Goal: Task Accomplishment & Management: Manage account settings

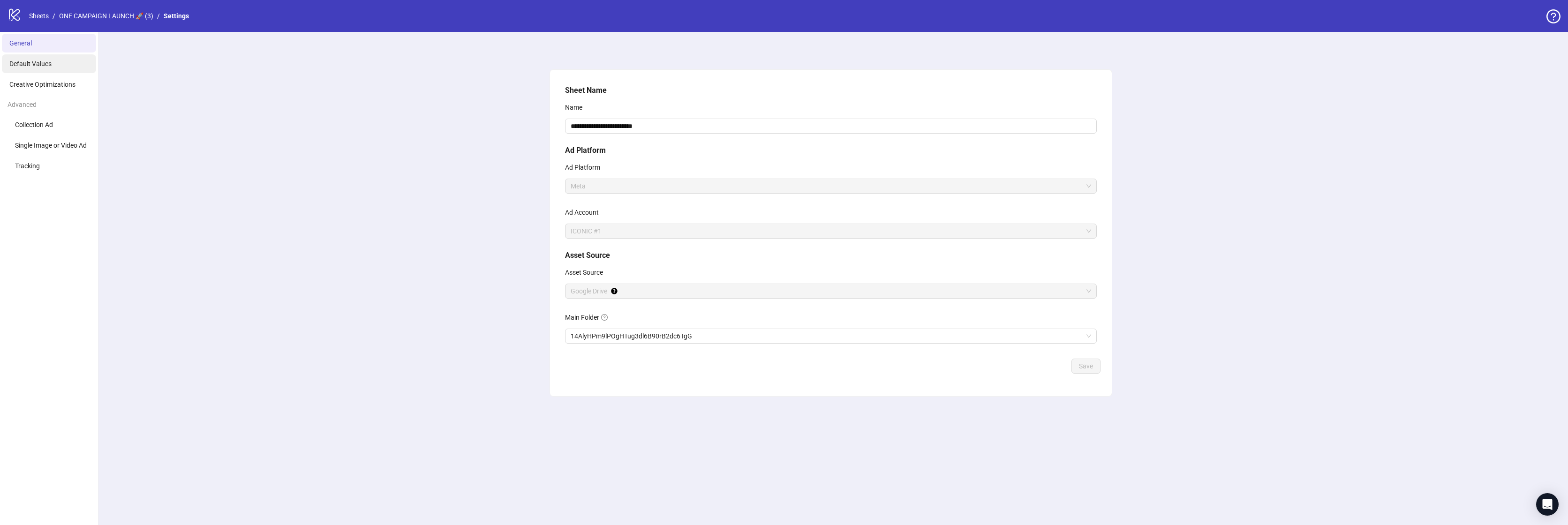
click at [49, 64] on span "Default Values" at bounding box center [30, 64] width 42 height 8
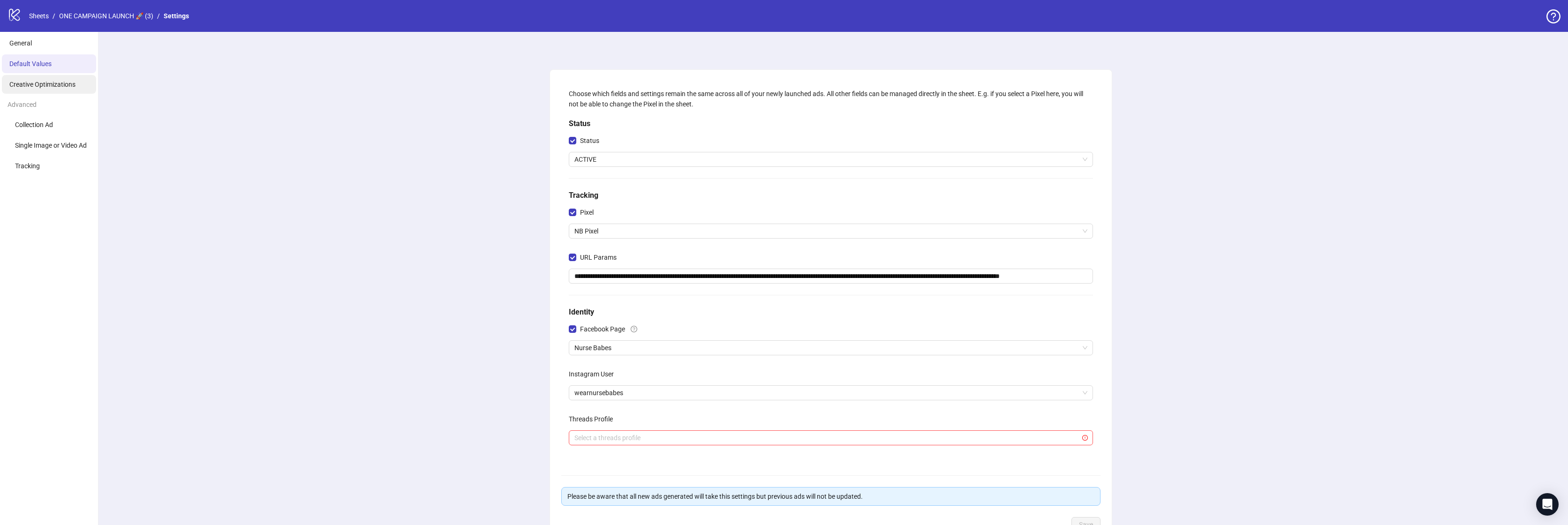
click at [44, 86] on span "Creative Optimizations" at bounding box center [42, 84] width 66 height 8
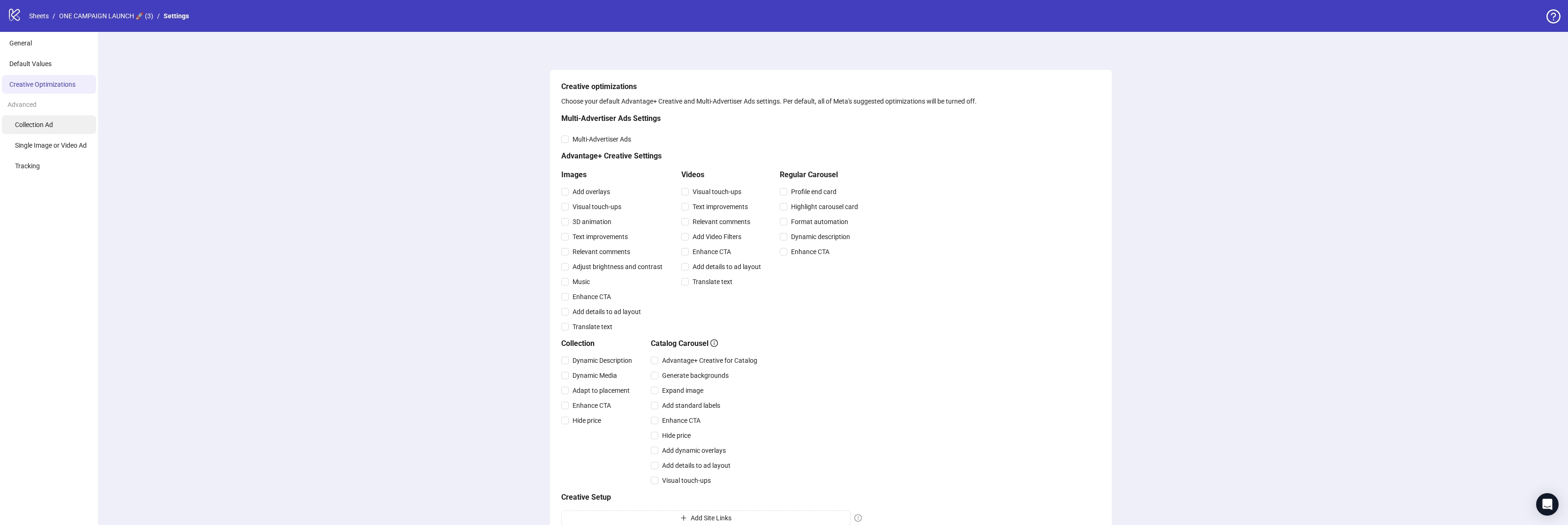
click at [40, 124] on span "Collection Ad" at bounding box center [34, 125] width 38 height 8
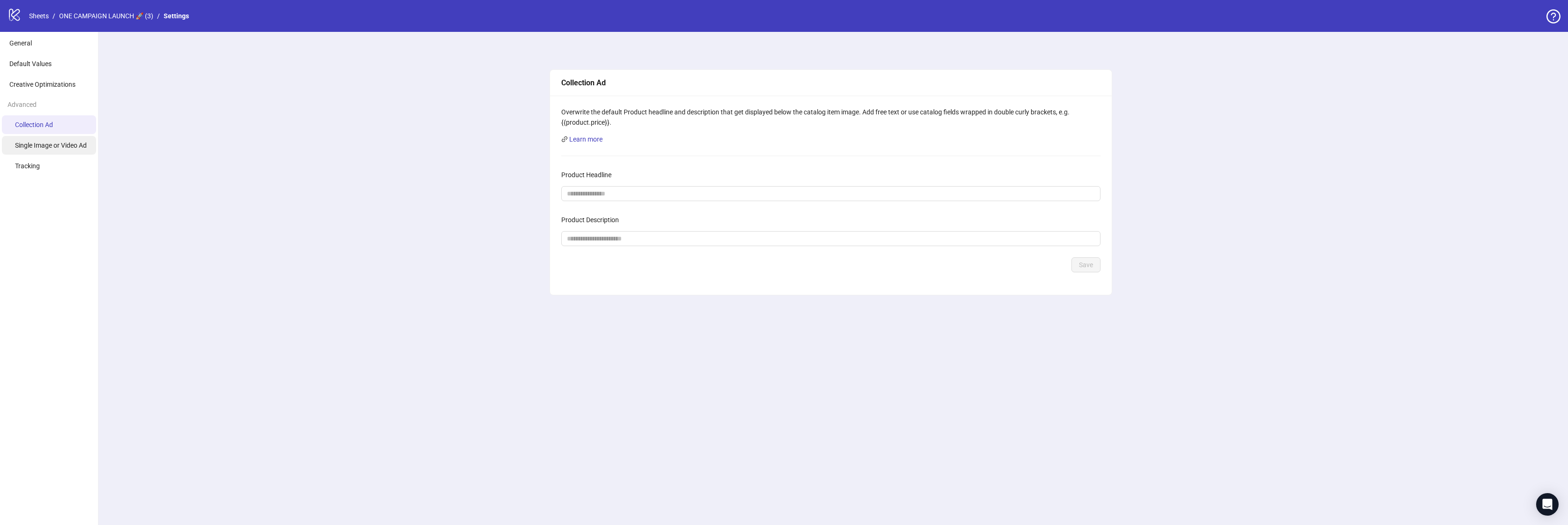
click at [44, 146] on span "Single Image or Video Ad" at bounding box center [51, 145] width 72 height 8
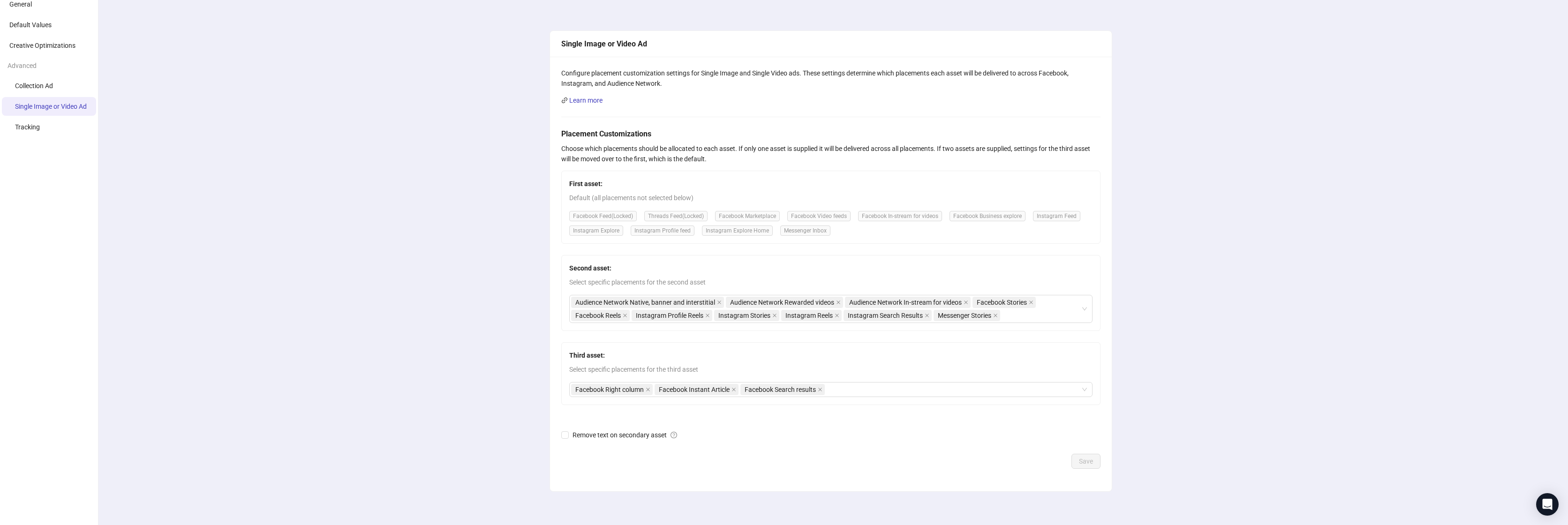
scroll to position [43, 0]
click at [79, 119] on li "Tracking" at bounding box center [49, 123] width 94 height 19
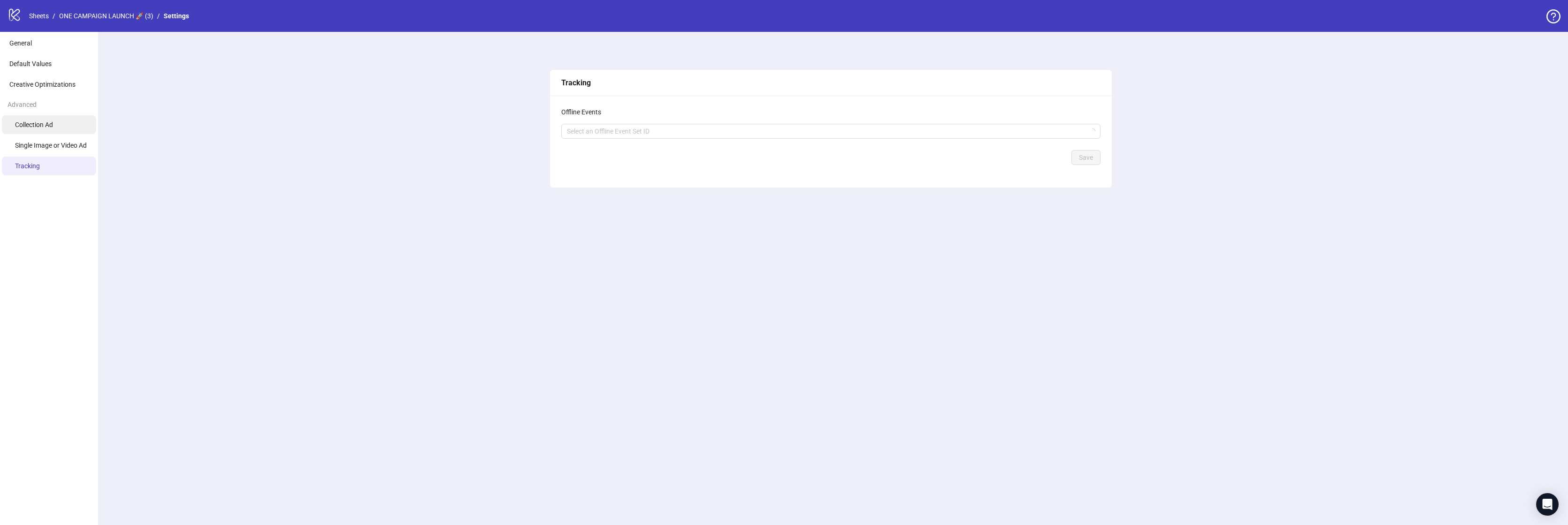
click at [44, 129] on li "Collection Ad" at bounding box center [49, 125] width 94 height 19
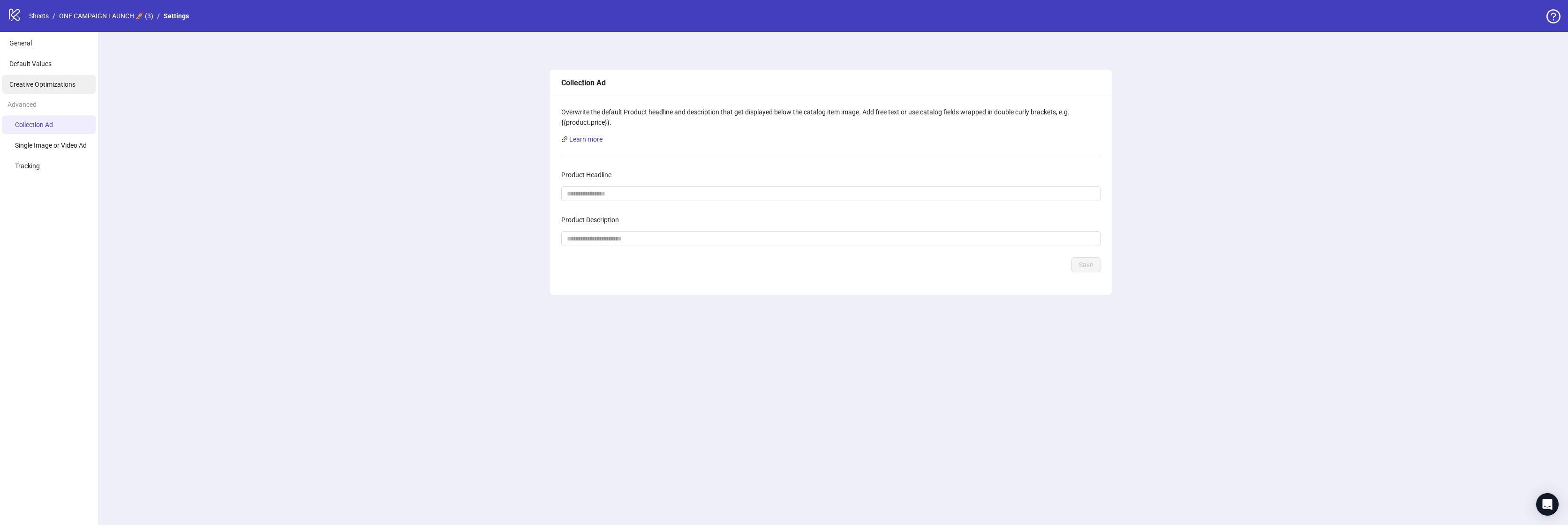
click at [44, 77] on li "Creative Optimizations" at bounding box center [49, 84] width 94 height 19
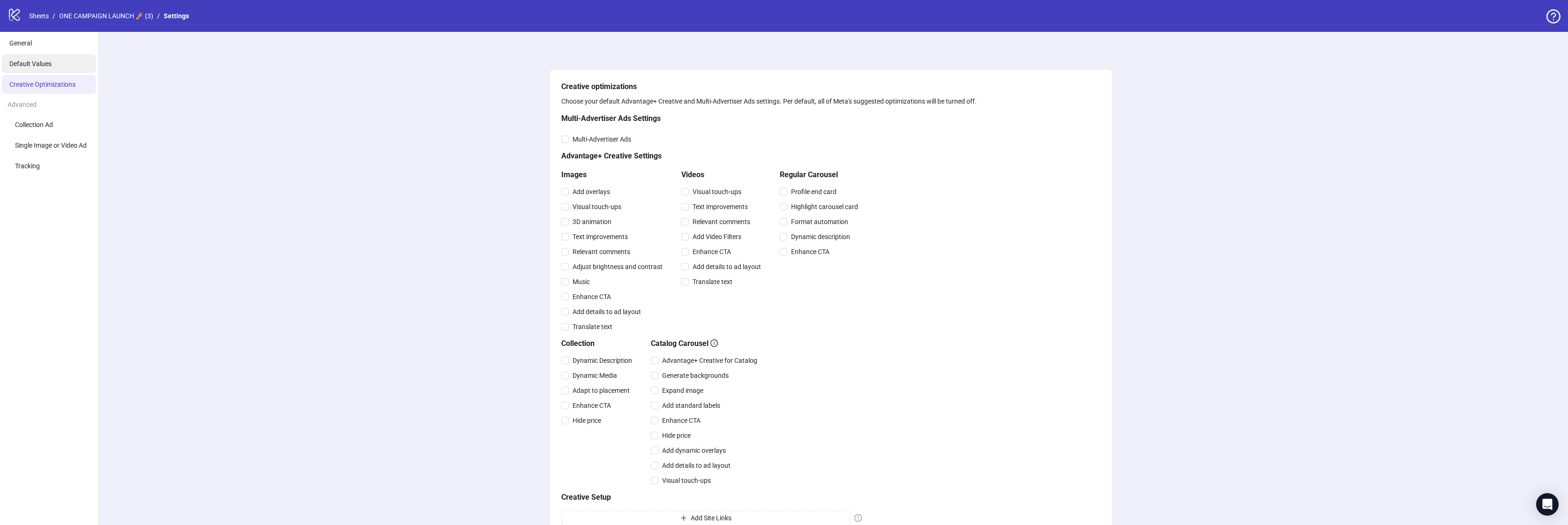
click at [60, 55] on li "Default Values" at bounding box center [49, 64] width 94 height 19
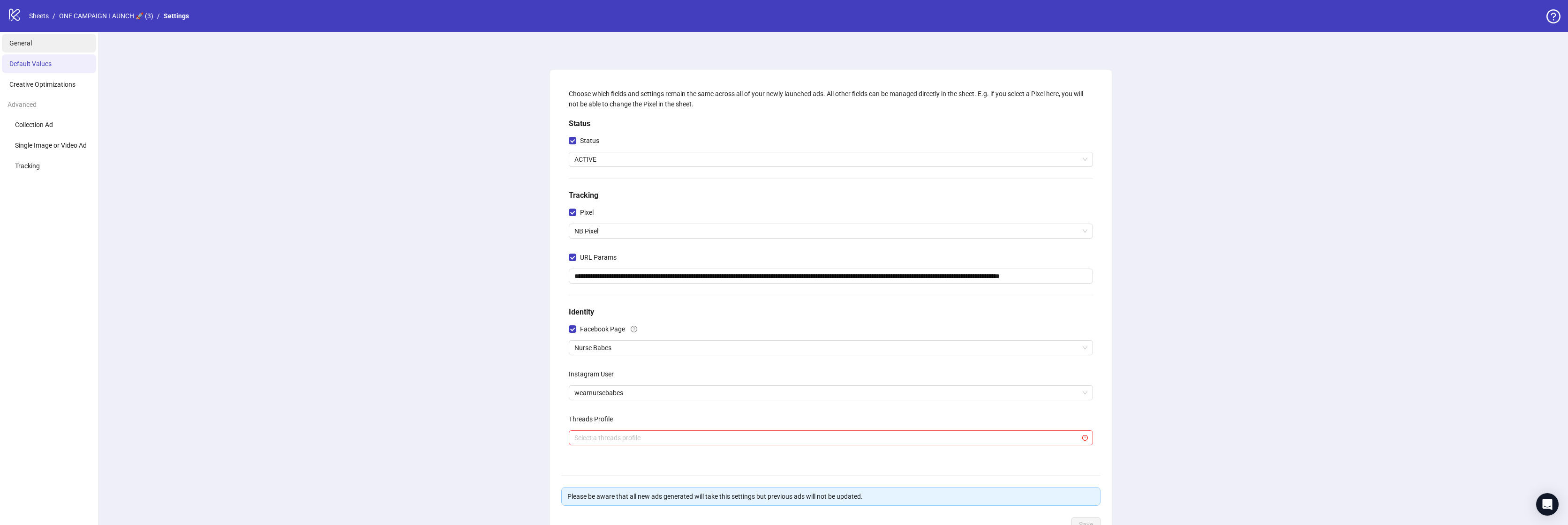
click at [58, 48] on li "General" at bounding box center [49, 43] width 94 height 19
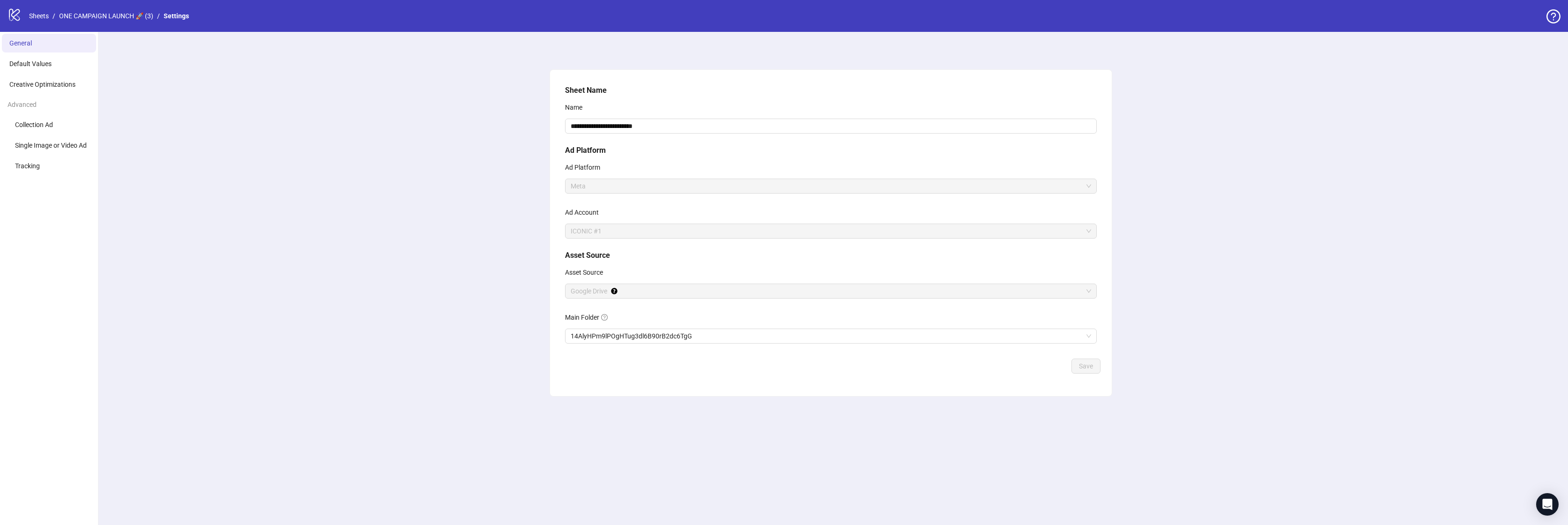
click at [20, 18] on icon "logo/logo-mobile" at bounding box center [15, 15] width 14 height 14
click at [18, 15] on icon "logo/logo-mobile" at bounding box center [15, 15] width 14 height 14
click at [1551, 499] on icon "Open Intercom Messenger" at bounding box center [1547, 504] width 11 height 12
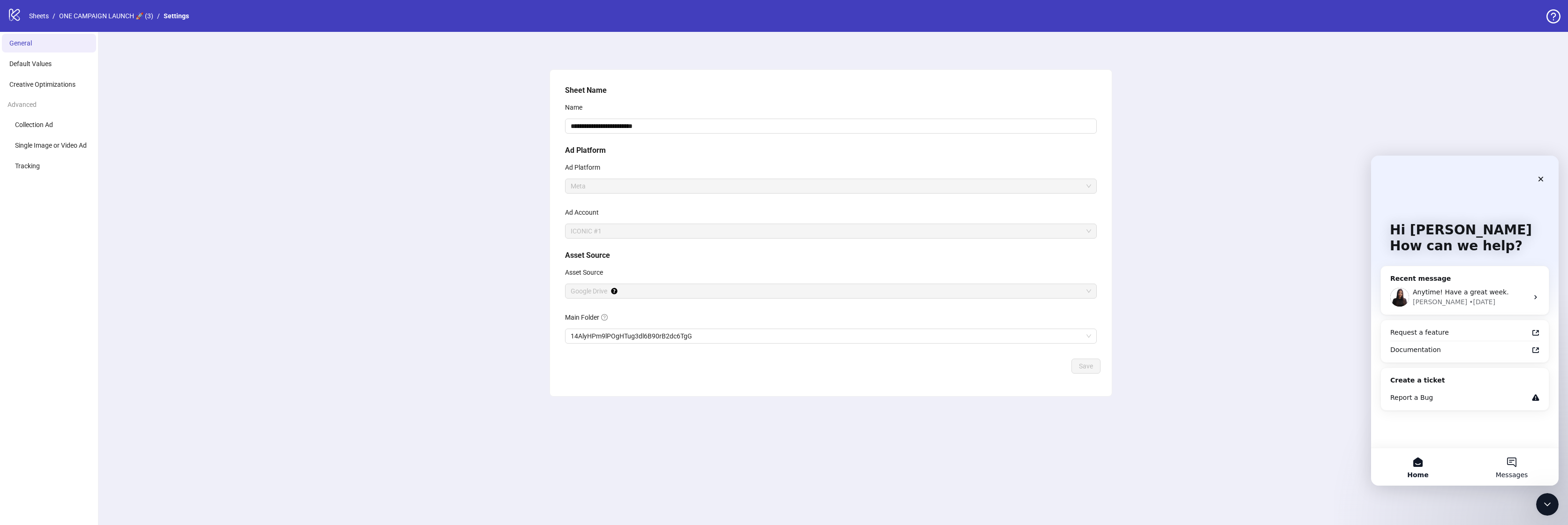
click at [1510, 467] on button "Messages" at bounding box center [1512, 467] width 93 height 38
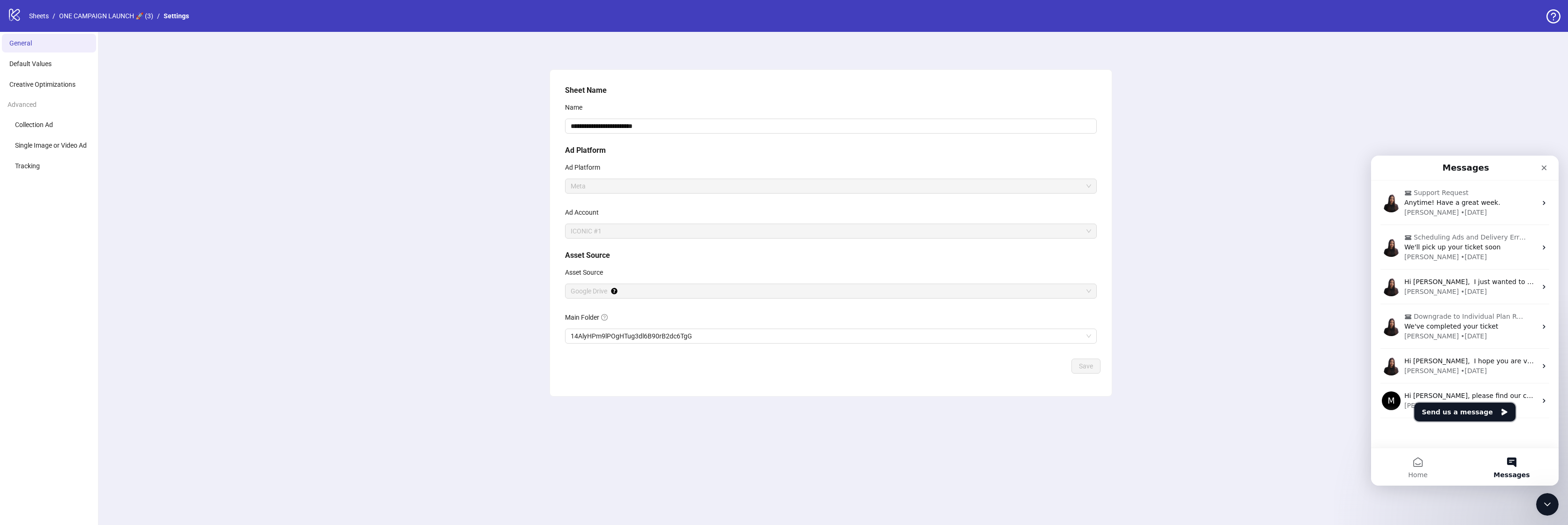
click at [1469, 415] on button "Send us a message" at bounding box center [1465, 411] width 101 height 19
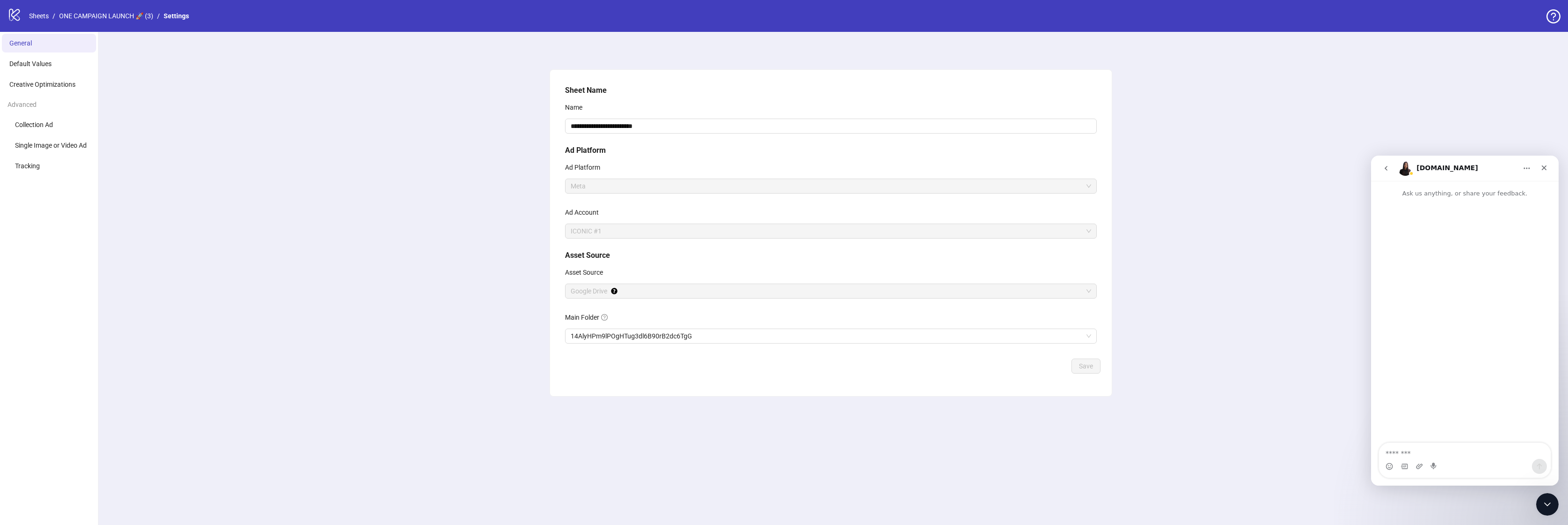
click at [1382, 162] on button "go back" at bounding box center [1386, 168] width 18 height 18
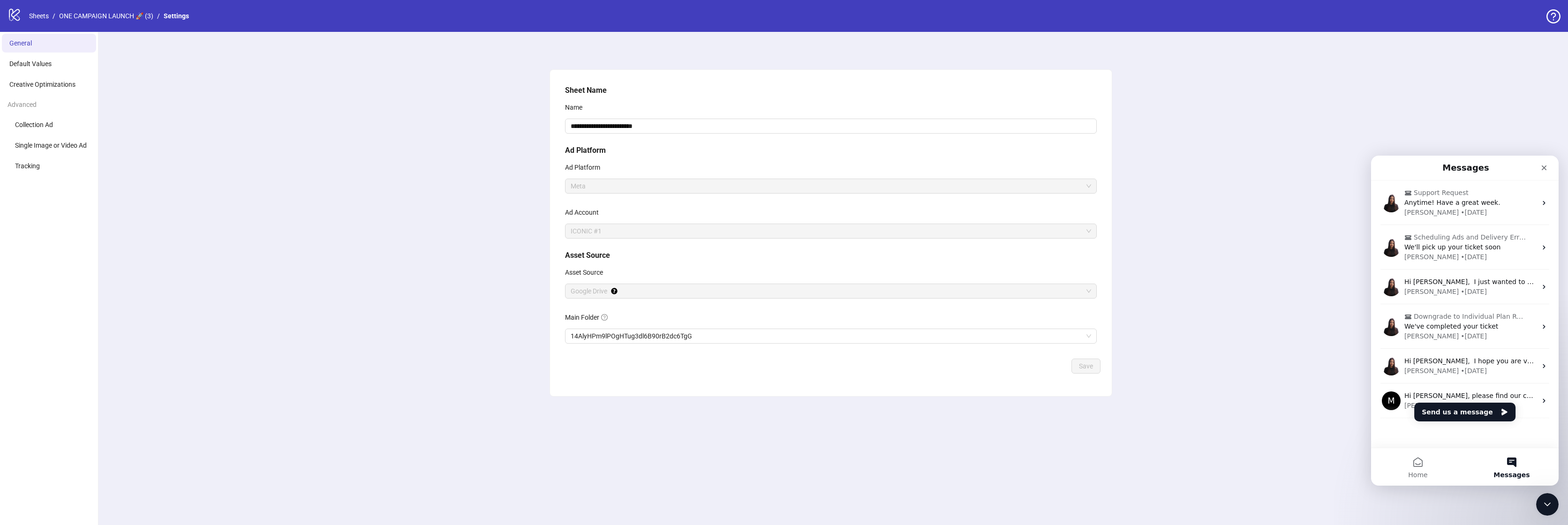
click at [1384, 165] on div "Messages" at bounding box center [1465, 168] width 175 height 17
click at [1475, 416] on button "Send us a message" at bounding box center [1465, 411] width 101 height 19
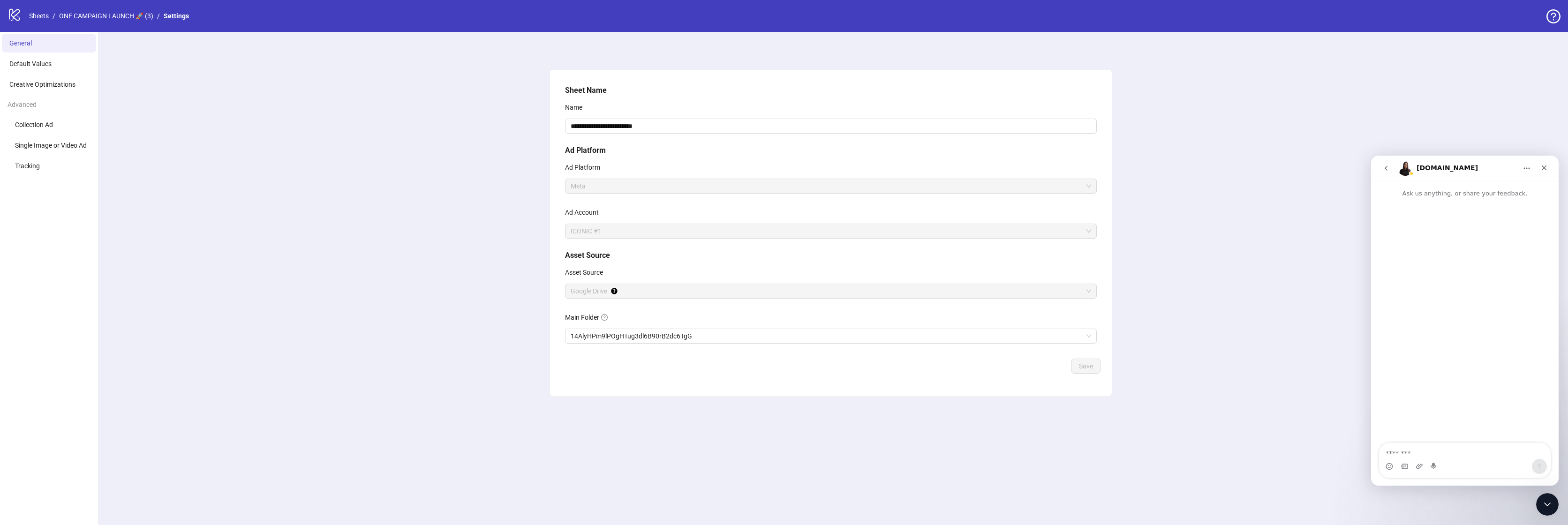
click at [359, 58] on div "**********" at bounding box center [830, 278] width 1475 height 493
click at [14, 16] on icon at bounding box center [14, 15] width 11 height 12
click at [48, 14] on link "Sheets" at bounding box center [39, 16] width 23 height 10
